Goal: Find contact information: Find contact information

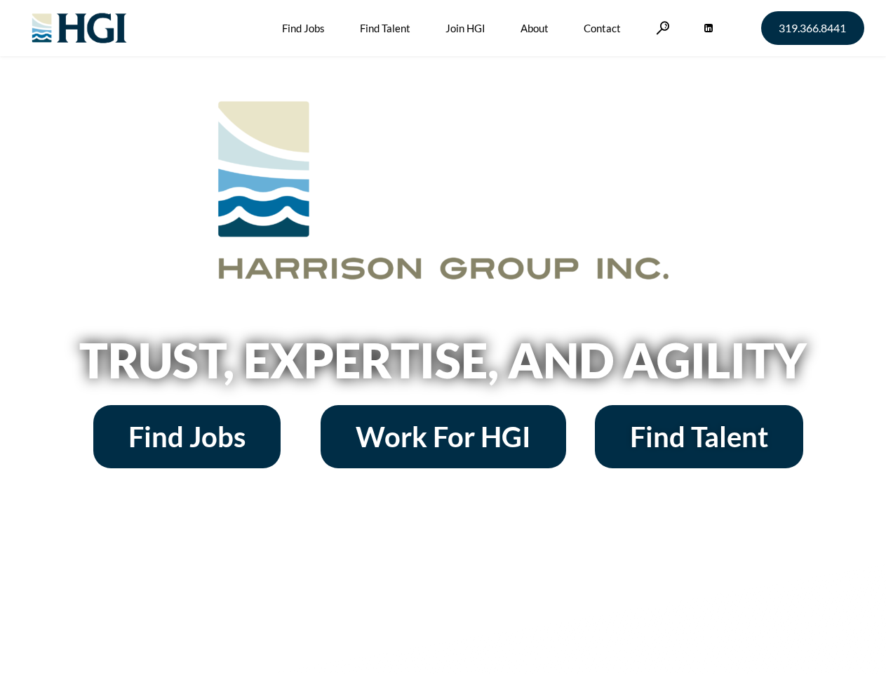
click at [443, 337] on h2 "Trust, Expertise, and Agility" at bounding box center [444, 360] width 800 height 48
click at [661, 27] on link at bounding box center [663, 27] width 14 height 13
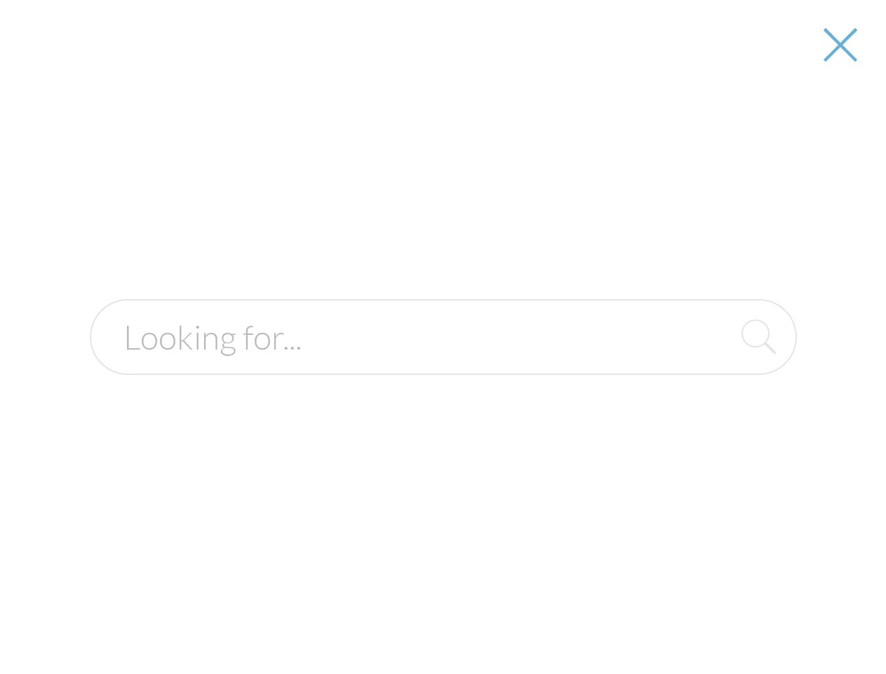
click at [443, 365] on h2 "Trust, Expertise, and Agility" at bounding box center [444, 360] width 800 height 48
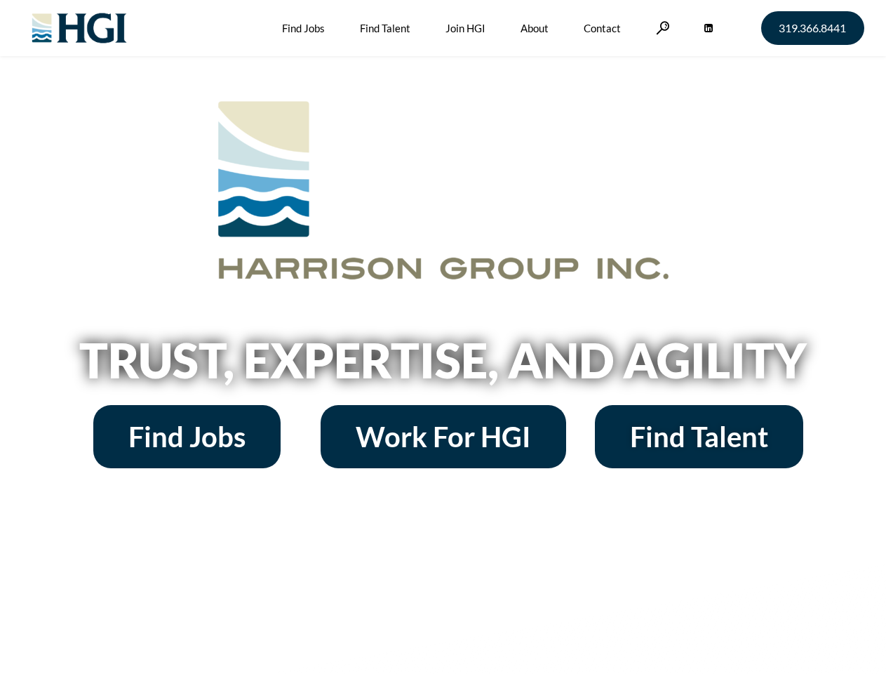
click at [443, 337] on h2 "Trust, Expertise, and Agility" at bounding box center [444, 360] width 800 height 48
click at [661, 27] on link at bounding box center [663, 27] width 14 height 13
